Goal: Check status: Check status

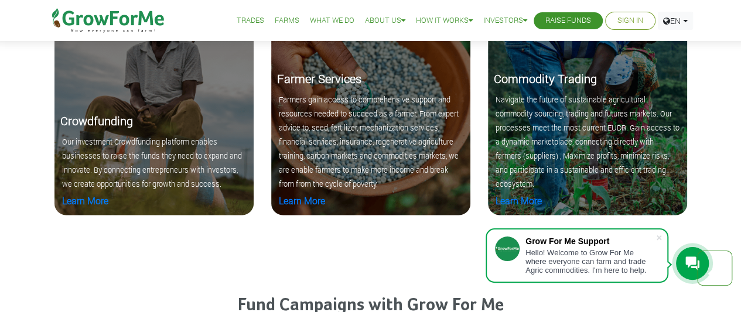
scroll to position [1199, 0]
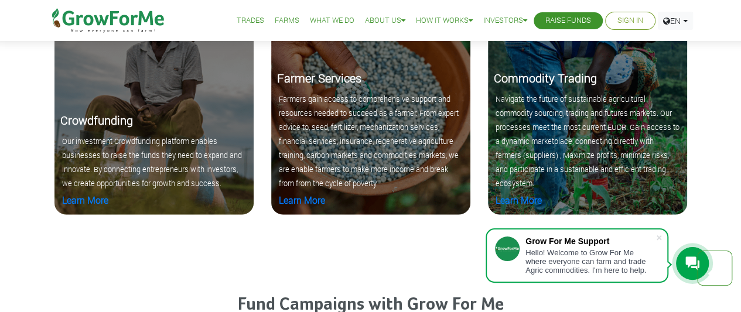
click at [612, 18] on li "Sign In" at bounding box center [630, 21] width 50 height 18
click at [629, 22] on link "Sign In" at bounding box center [630, 21] width 26 height 12
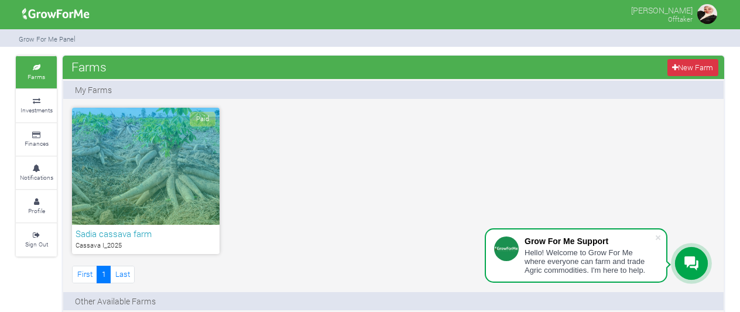
click at [134, 236] on h6 "Sadia cassava farm" at bounding box center [146, 233] width 141 height 11
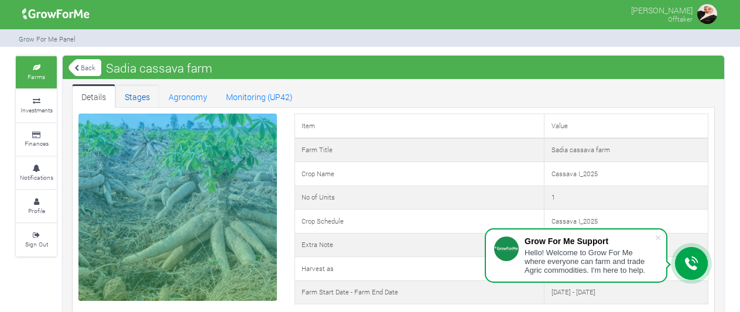
click at [139, 94] on link "Stages" at bounding box center [137, 95] width 44 height 23
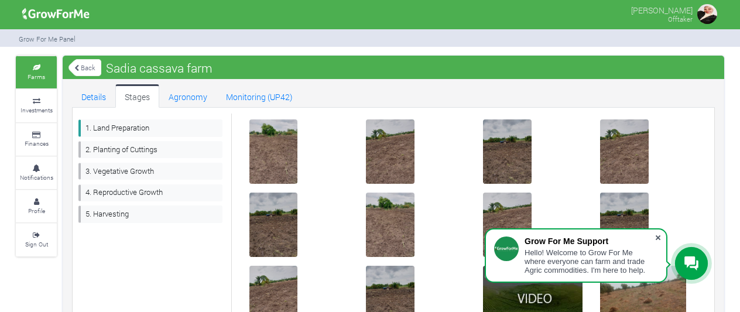
click at [660, 235] on span at bounding box center [659, 238] width 12 height 12
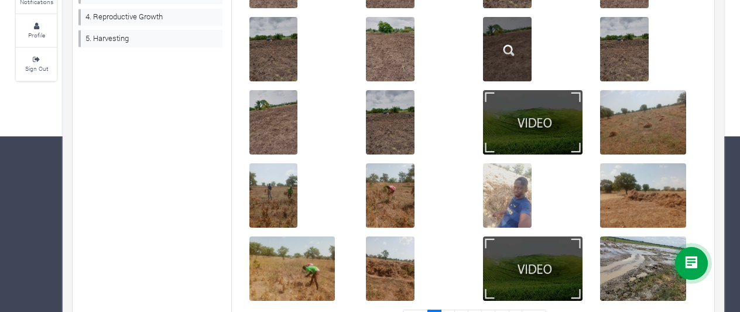
scroll to position [218, 0]
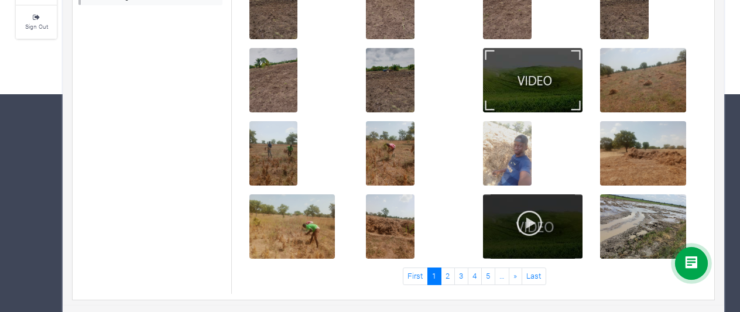
click at [532, 223] on img at bounding box center [530, 223] width 28 height 28
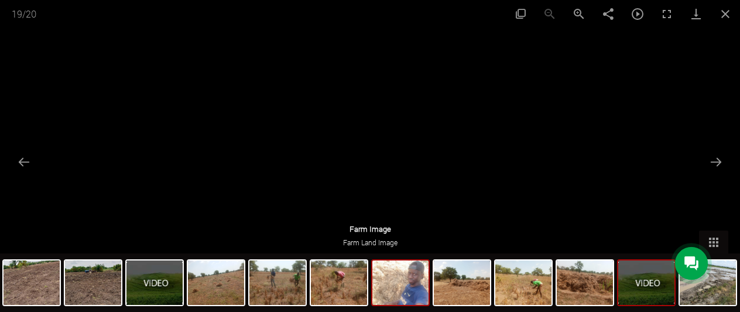
click at [402, 281] on img at bounding box center [401, 283] width 56 height 45
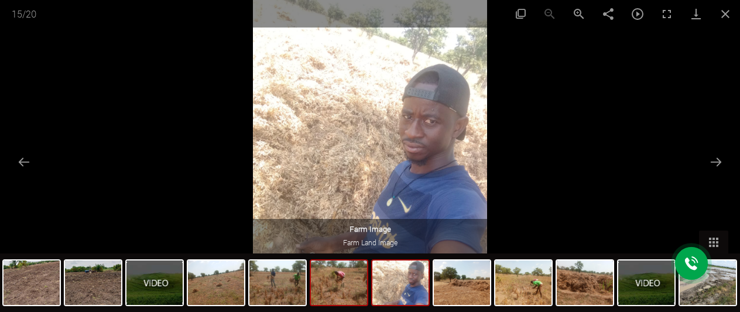
click at [342, 289] on img at bounding box center [339, 283] width 56 height 45
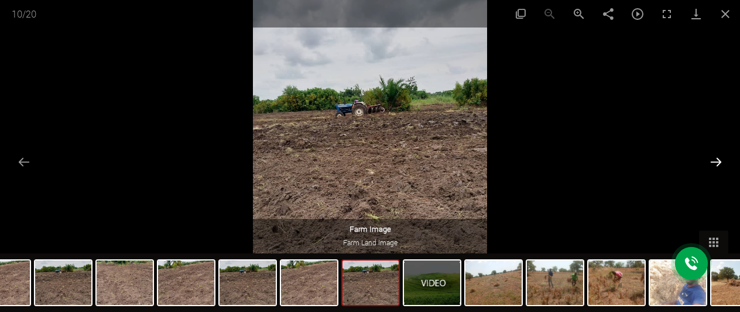
click at [718, 165] on button "Next slide" at bounding box center [716, 162] width 25 height 23
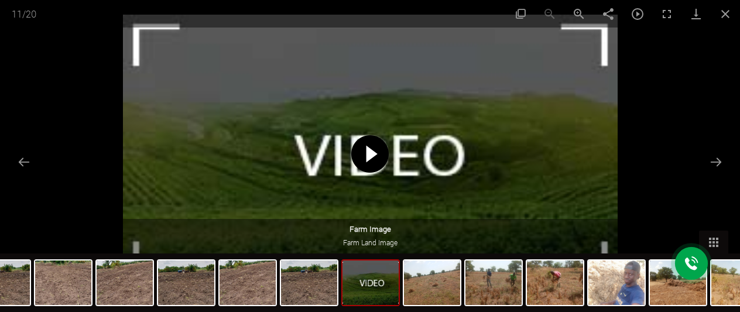
click at [373, 154] on span at bounding box center [369, 153] width 37 height 37
